Goal: Check status: Check status

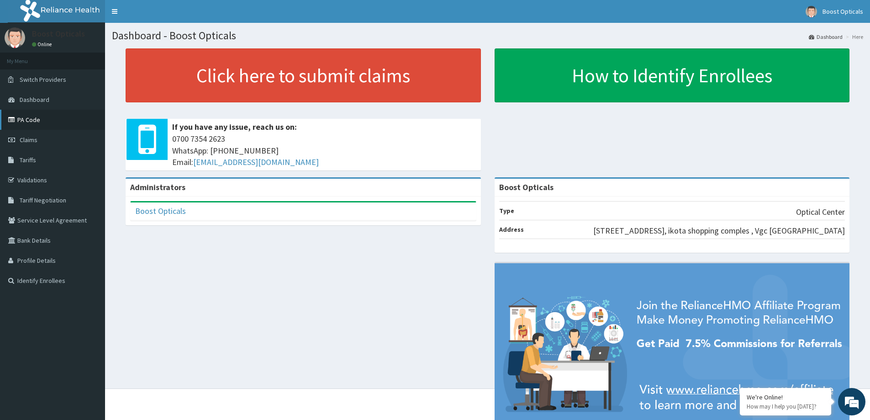
click at [34, 119] on link "PA Code" at bounding box center [52, 120] width 105 height 20
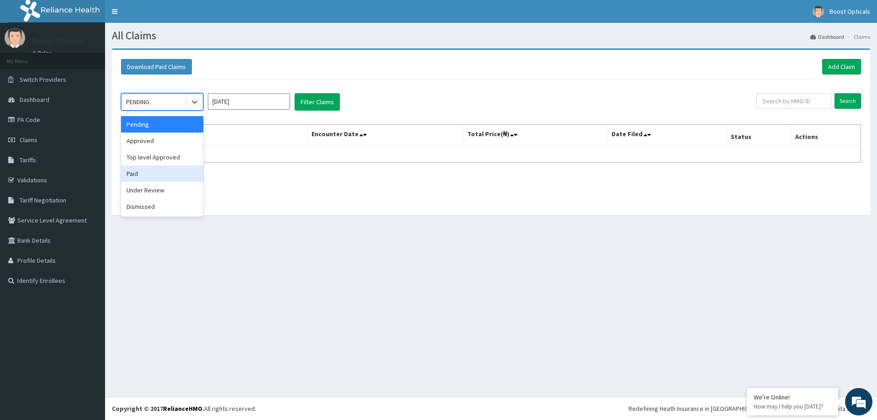
drag, startPoint x: 153, startPoint y: 179, endPoint x: 191, endPoint y: 164, distance: 40.9
click at [154, 178] on div "Paid" at bounding box center [162, 173] width 82 height 16
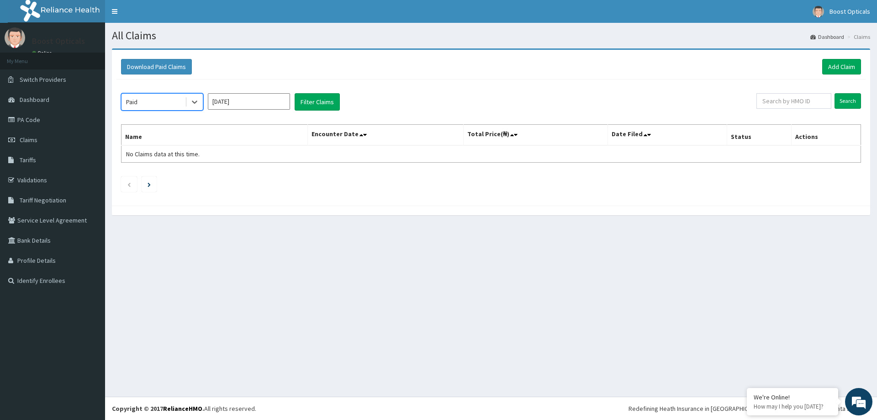
click at [263, 104] on input "[DATE]" at bounding box center [249, 101] width 82 height 16
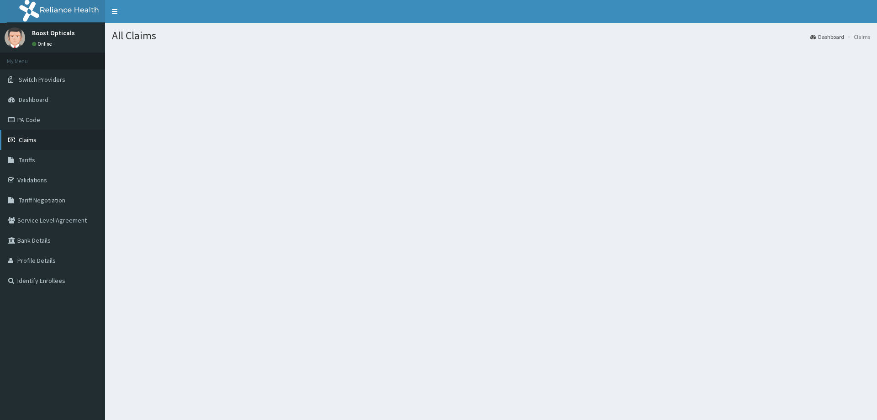
click at [27, 139] on span "Claims" at bounding box center [28, 140] width 18 height 8
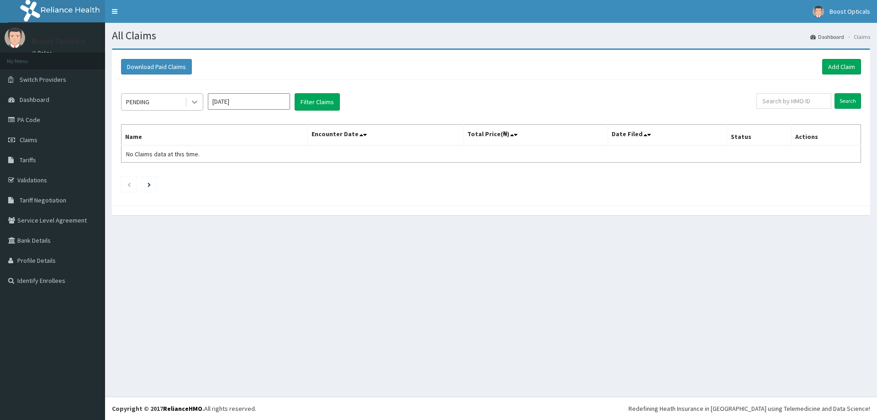
click at [195, 100] on icon at bounding box center [194, 101] width 9 height 9
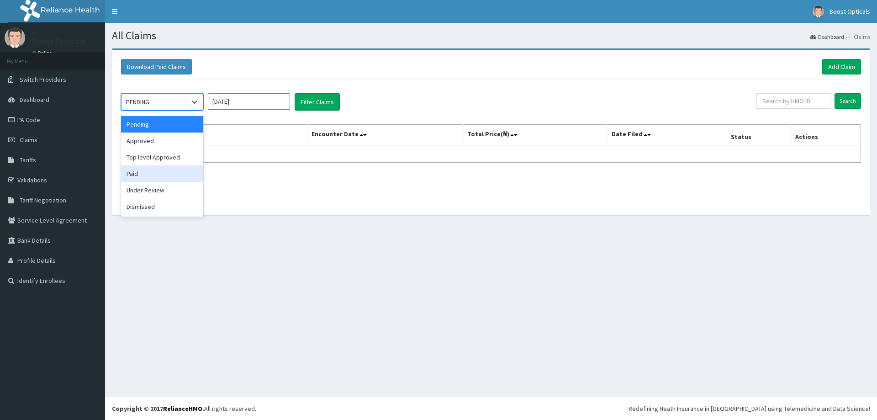
drag, startPoint x: 140, startPoint y: 178, endPoint x: 249, endPoint y: 142, distance: 115.5
click at [140, 178] on div "Paid" at bounding box center [162, 173] width 82 height 16
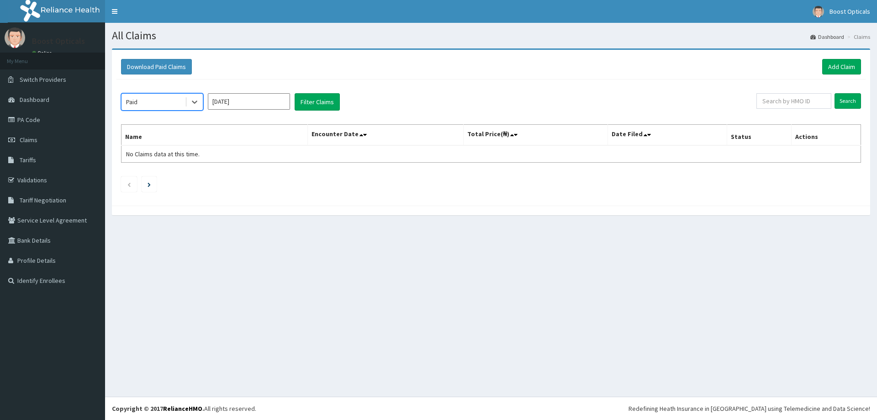
click at [275, 105] on input "[DATE]" at bounding box center [249, 101] width 82 height 16
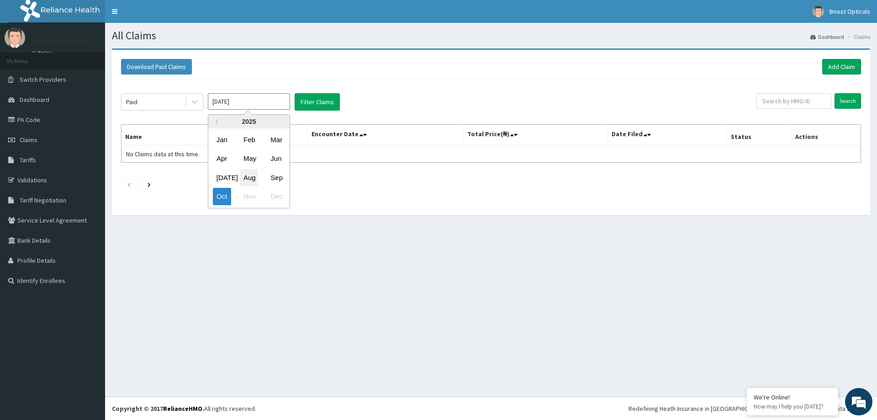
click at [253, 175] on div "Aug" at bounding box center [249, 177] width 18 height 17
type input "Aug 2025"
click at [321, 104] on button "Filter Claims" at bounding box center [317, 101] width 45 height 17
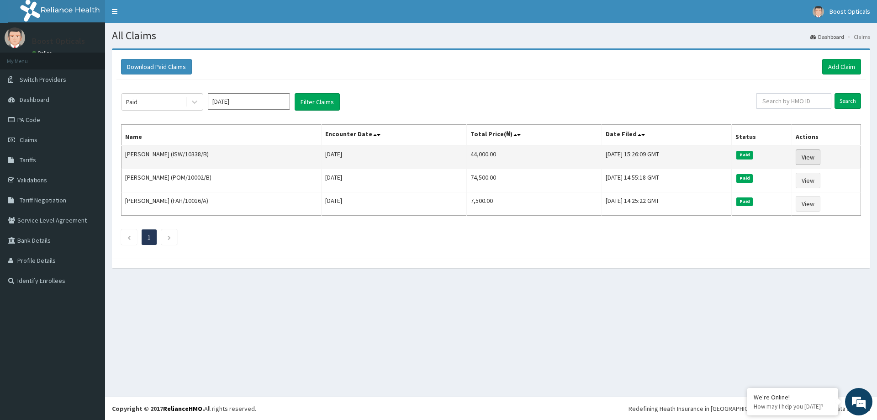
click at [815, 159] on link "View" at bounding box center [807, 157] width 25 height 16
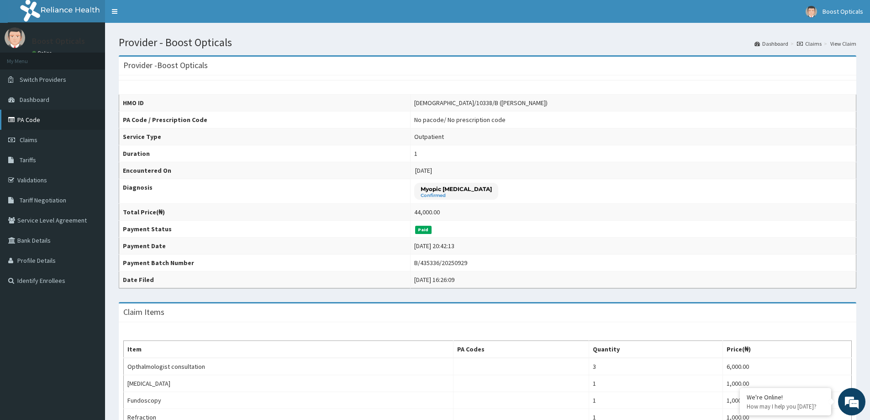
click at [28, 122] on link "PA Code" at bounding box center [52, 120] width 105 height 20
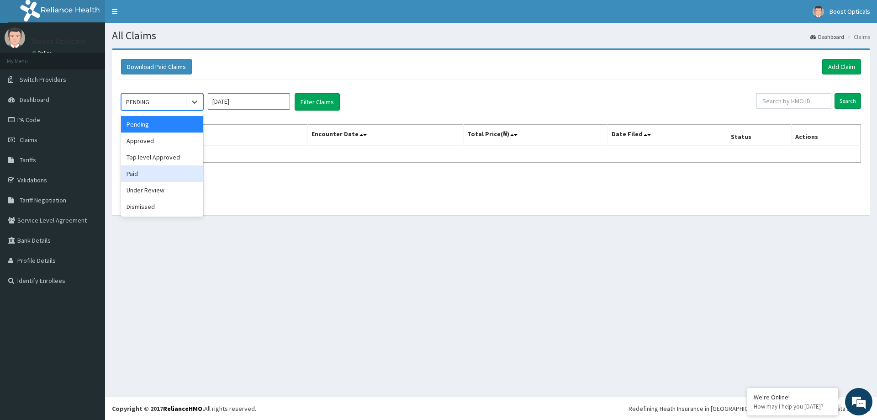
click at [160, 173] on div "Paid" at bounding box center [162, 173] width 82 height 16
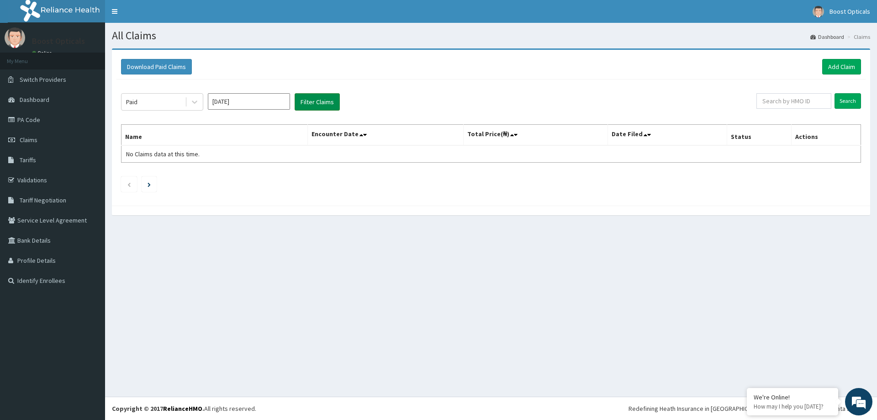
click at [328, 105] on button "Filter Claims" at bounding box center [317, 101] width 45 height 17
click at [262, 99] on input "[DATE]" at bounding box center [249, 101] width 82 height 16
click at [274, 179] on div "Sep" at bounding box center [276, 177] width 18 height 17
type input "[DATE]"
click at [316, 105] on button "Filter Claims" at bounding box center [317, 101] width 45 height 17
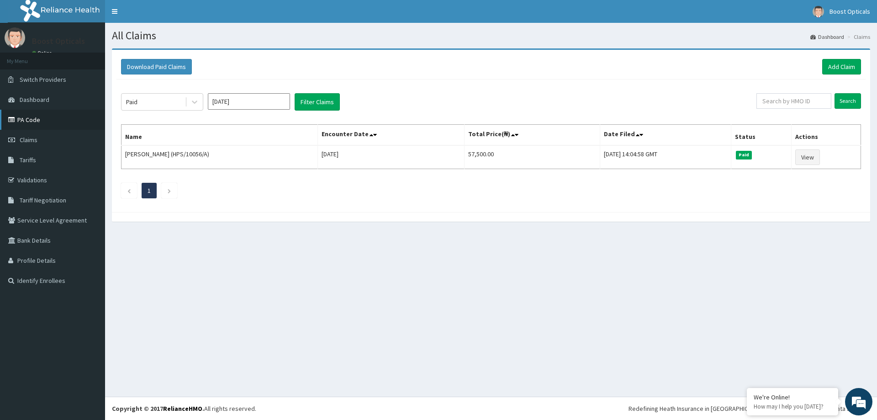
click at [31, 118] on link "PA Code" at bounding box center [52, 120] width 105 height 20
